Goal: Use online tool/utility

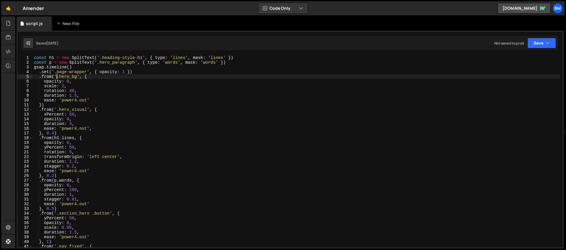
click at [190, 110] on div "const h1 = new SplitText ( '.heading-style-h1' , { type : 'lines' , mask : 'lin…" at bounding box center [297, 155] width 528 height 201
type textarea ".from('.hero_visual', {"
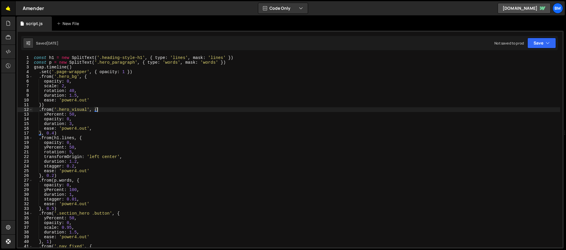
click at [7, 10] on link "🤙" at bounding box center [8, 8] width 14 height 14
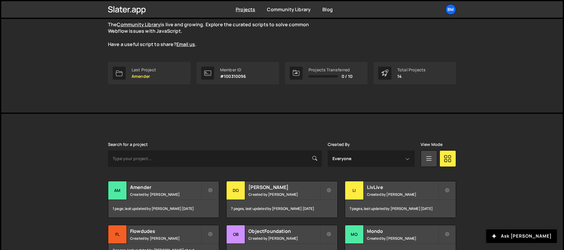
scroll to position [191, 0]
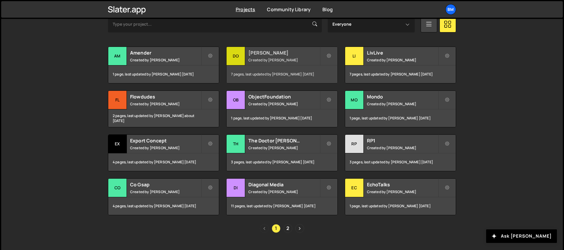
click at [254, 55] on h2 "[PERSON_NAME]" at bounding box center [283, 53] width 71 height 6
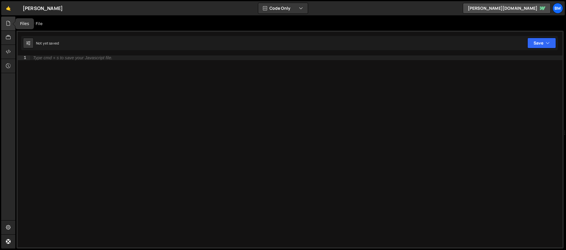
click at [5, 24] on div at bounding box center [8, 24] width 14 height 14
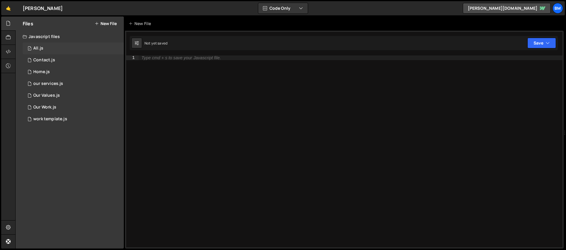
click at [37, 46] on div "All.js" at bounding box center [38, 48] width 10 height 5
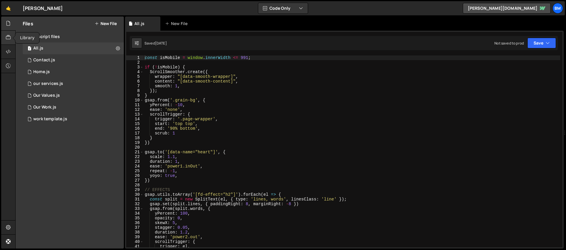
click at [9, 33] on div at bounding box center [8, 38] width 14 height 14
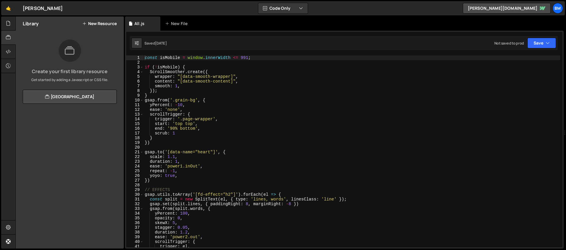
click at [210, 72] on div "const isMobile = window . innerWidth <= 991 ; if ( ! isMobile ) { ScrollSmoothe…" at bounding box center [352, 155] width 417 height 201
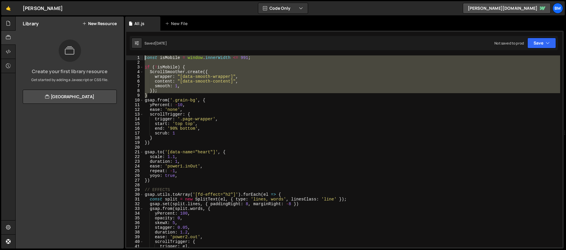
drag, startPoint x: 150, startPoint y: 95, endPoint x: 123, endPoint y: 49, distance: 53.4
click at [123, 49] on div "Files New File Javascript files 1 All.js 0 1 Contact.js 0 1 Home.js 0 1" at bounding box center [290, 133] width 551 height 232
type textarea "const isMobile = window.innerWidth <= 991;"
